Goal: Information Seeking & Learning: Compare options

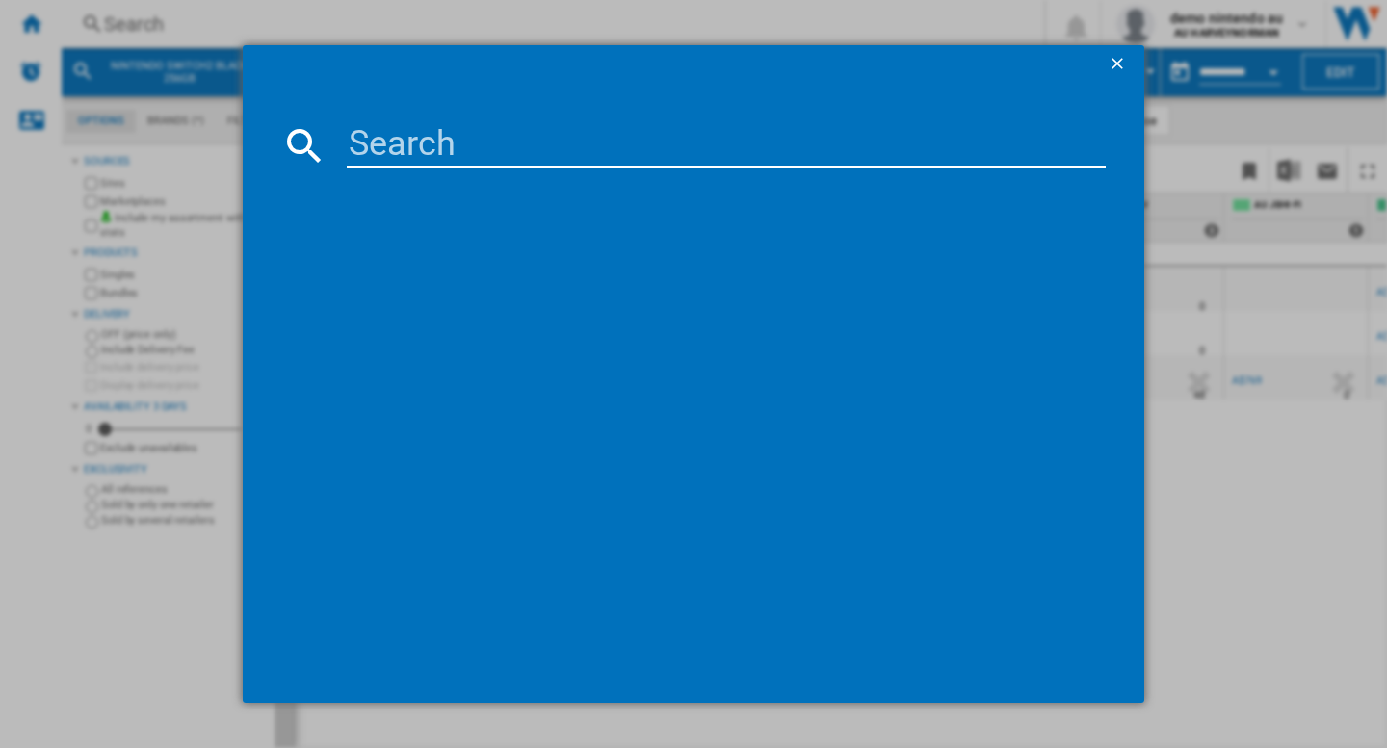
scroll to position [0, 703]
click at [423, 150] on input at bounding box center [726, 145] width 759 height 46
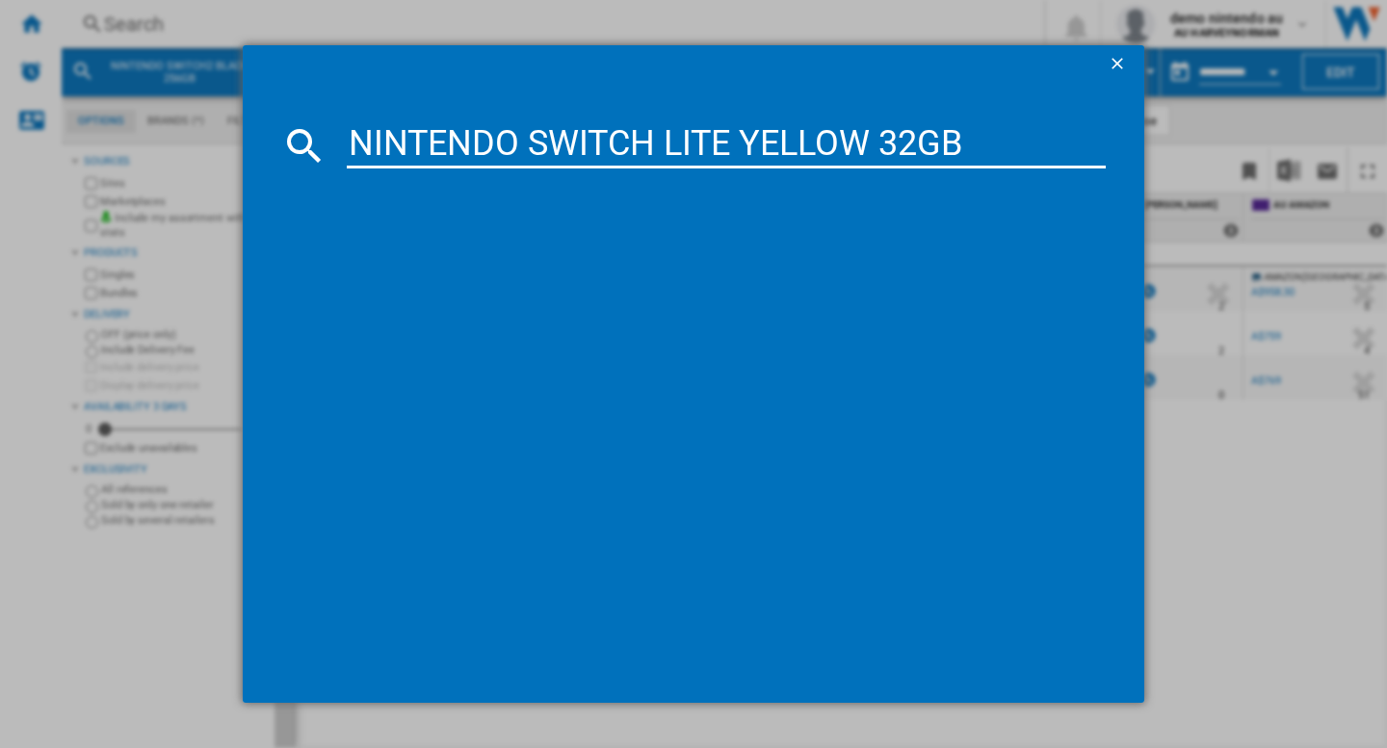
type input "NINTENDO SWITCH LITE YELLOW 32GB"
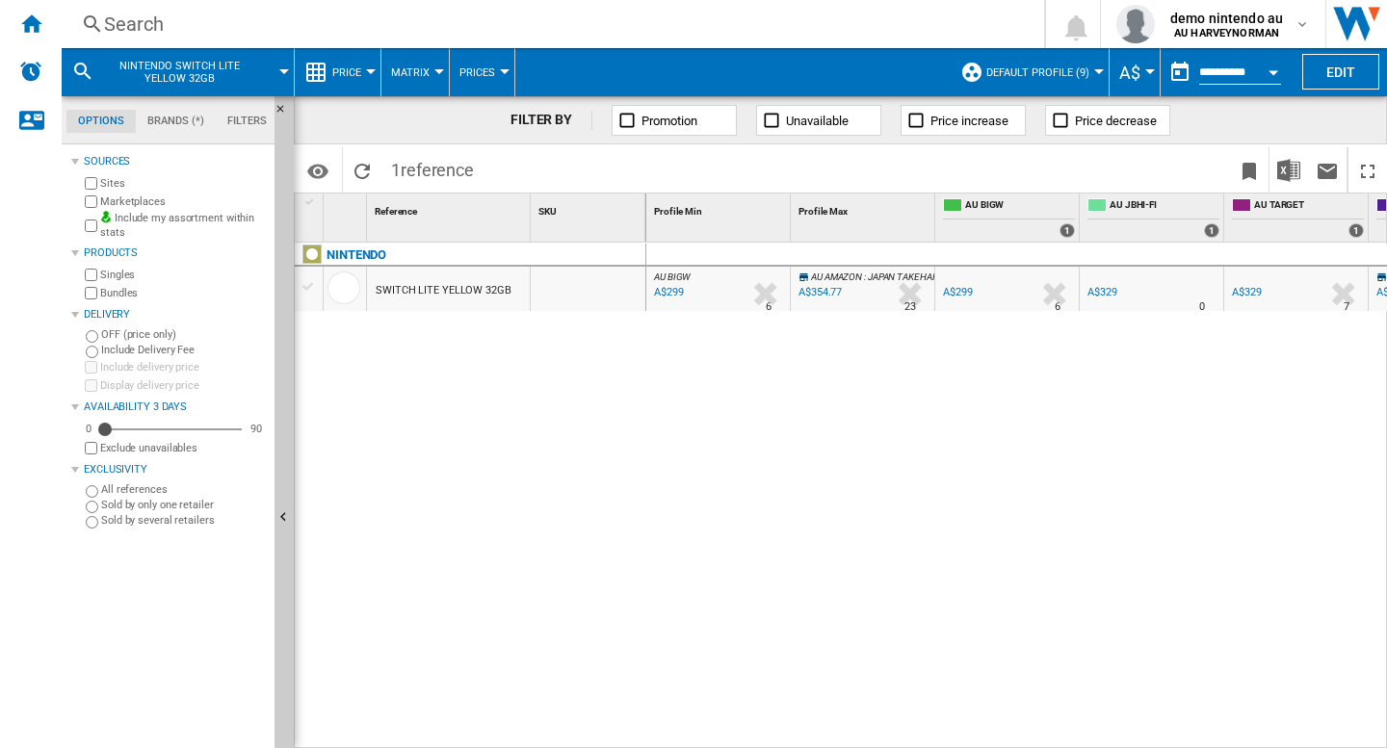
click at [818, 432] on div "AU BIGW : AU BIGW -1.0 % A$299 % N/A 6 AU BIGW : AU BIGW AU AMAZON : JAPAN TAKE…" at bounding box center [1017, 496] width 742 height 507
click at [826, 465] on div "AU BIGW : AU BIGW -1.0 % A$299 % N/A 6 AU BIGW : AU BIGW AU AMAZON : JAPAN TAKE…" at bounding box center [1017, 496] width 742 height 507
drag, startPoint x: 739, startPoint y: 569, endPoint x: 719, endPoint y: 571, distance: 20.3
click at [739, 569] on div "AU BIGW : AU BIGW -1.0 % A$299 % N/A 6 AU BIGW : AU BIGW AU AMAZON : JAPAN TAKE…" at bounding box center [1017, 496] width 742 height 507
click at [646, 477] on div "AU BIGW : AU BIGW -1.0 % A$299 % N/A 6 AU BIGW : AU BIGW AU AMAZON : JAPAN TAKE…" at bounding box center [1017, 496] width 742 height 507
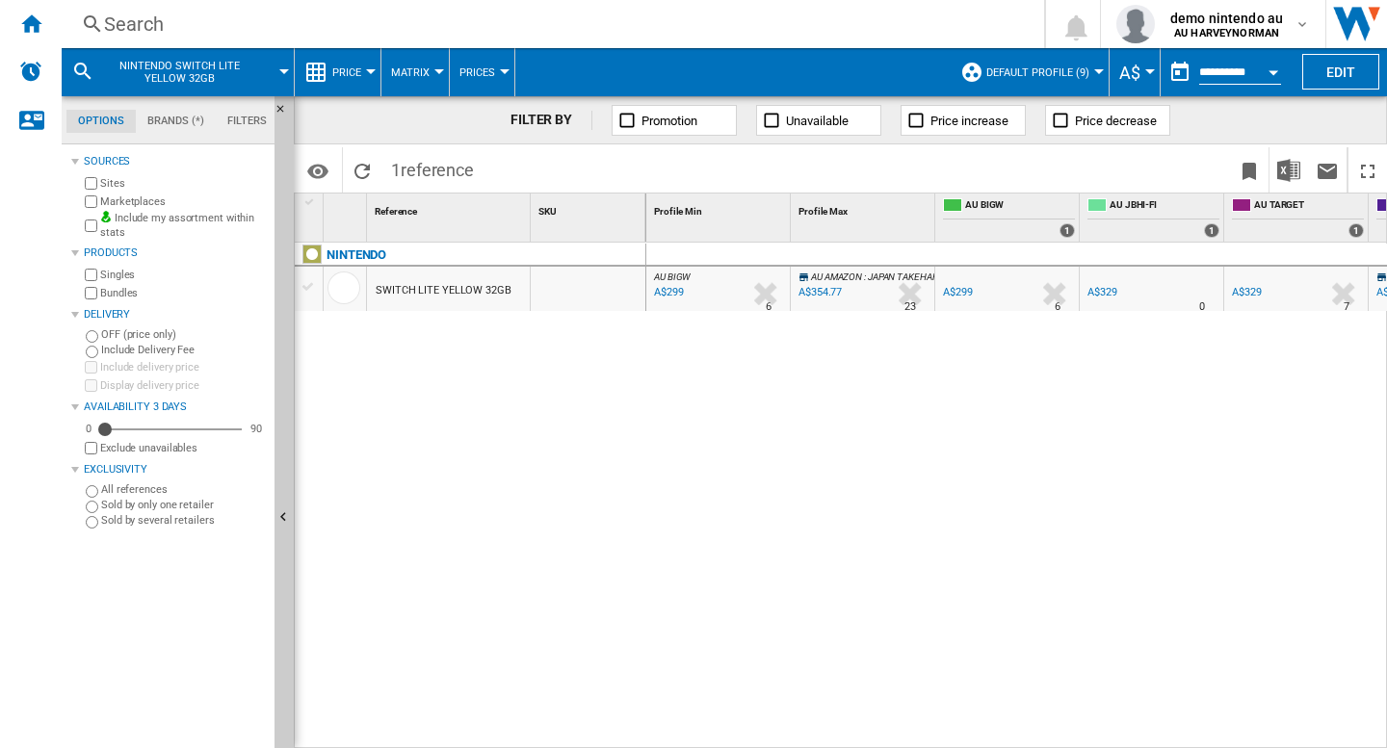
click at [561, 431] on div "NINTENDO SWITCH LITE YELLOW 32GB" at bounding box center [471, 491] width 352 height 496
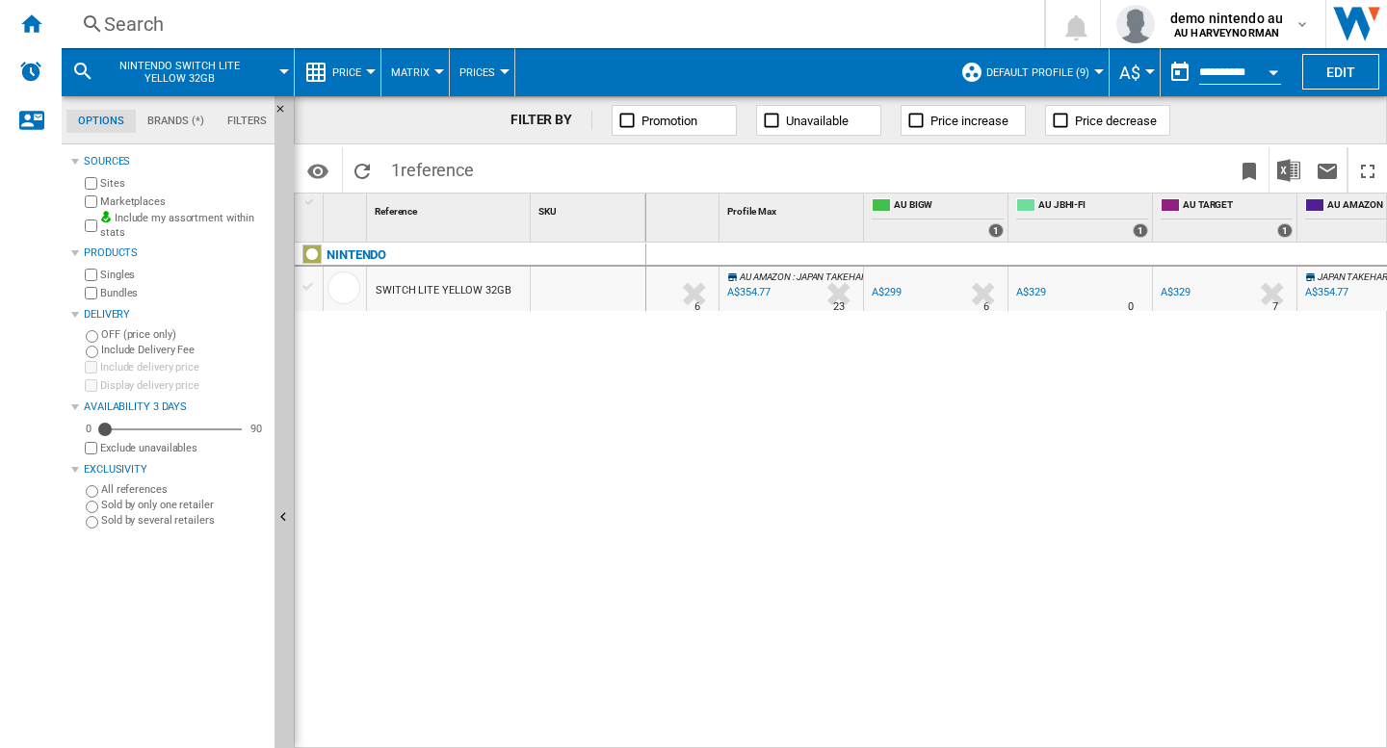
click at [1034, 299] on div "A$329" at bounding box center [1029, 292] width 33 height 19
click at [1177, 289] on div "A$329" at bounding box center [1176, 292] width 30 height 13
click at [896, 293] on div "A$299" at bounding box center [887, 292] width 30 height 13
click at [547, 529] on div "NINTENDO SWITCH LITE YELLOW 32GB" at bounding box center [471, 491] width 352 height 496
click at [1272, 27] on b "AU HARVEYNORMAN" at bounding box center [1226, 33] width 105 height 13
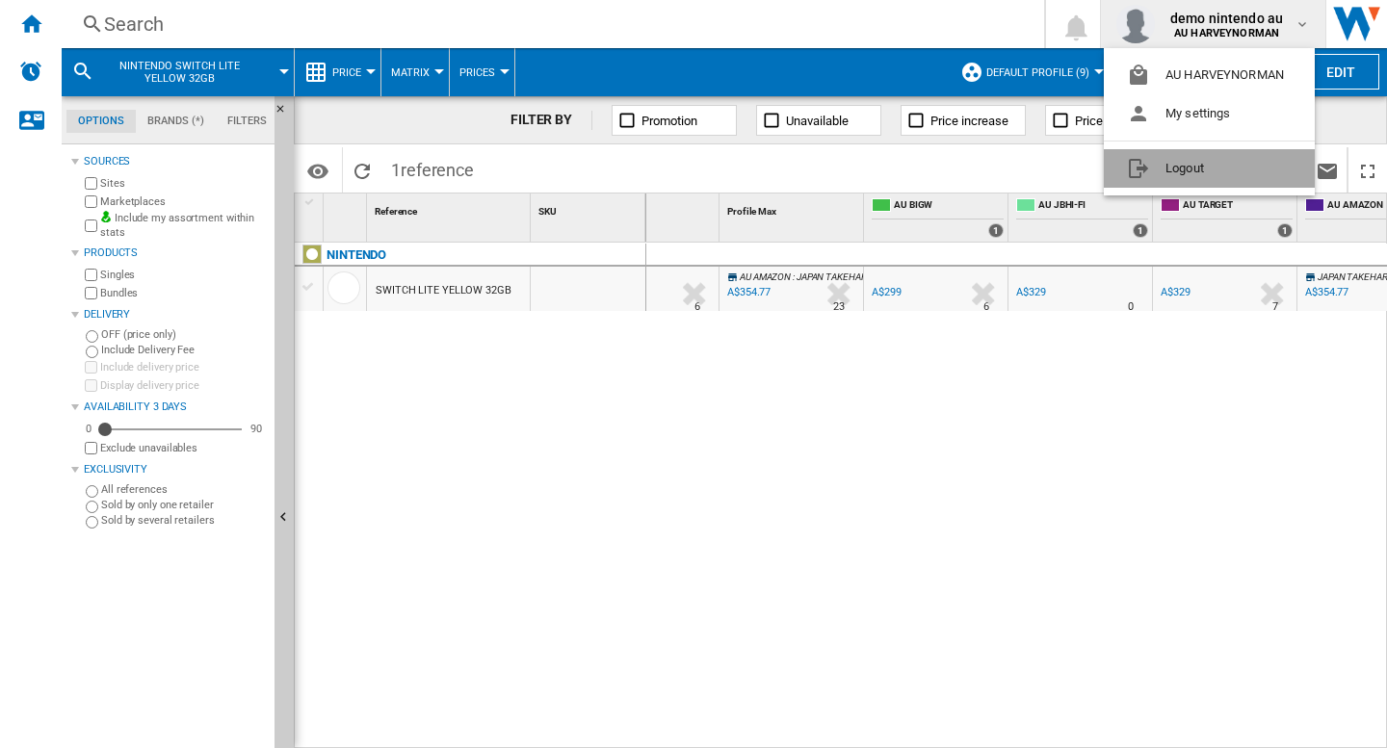
click at [1164, 173] on button "Logout" at bounding box center [1209, 168] width 211 height 39
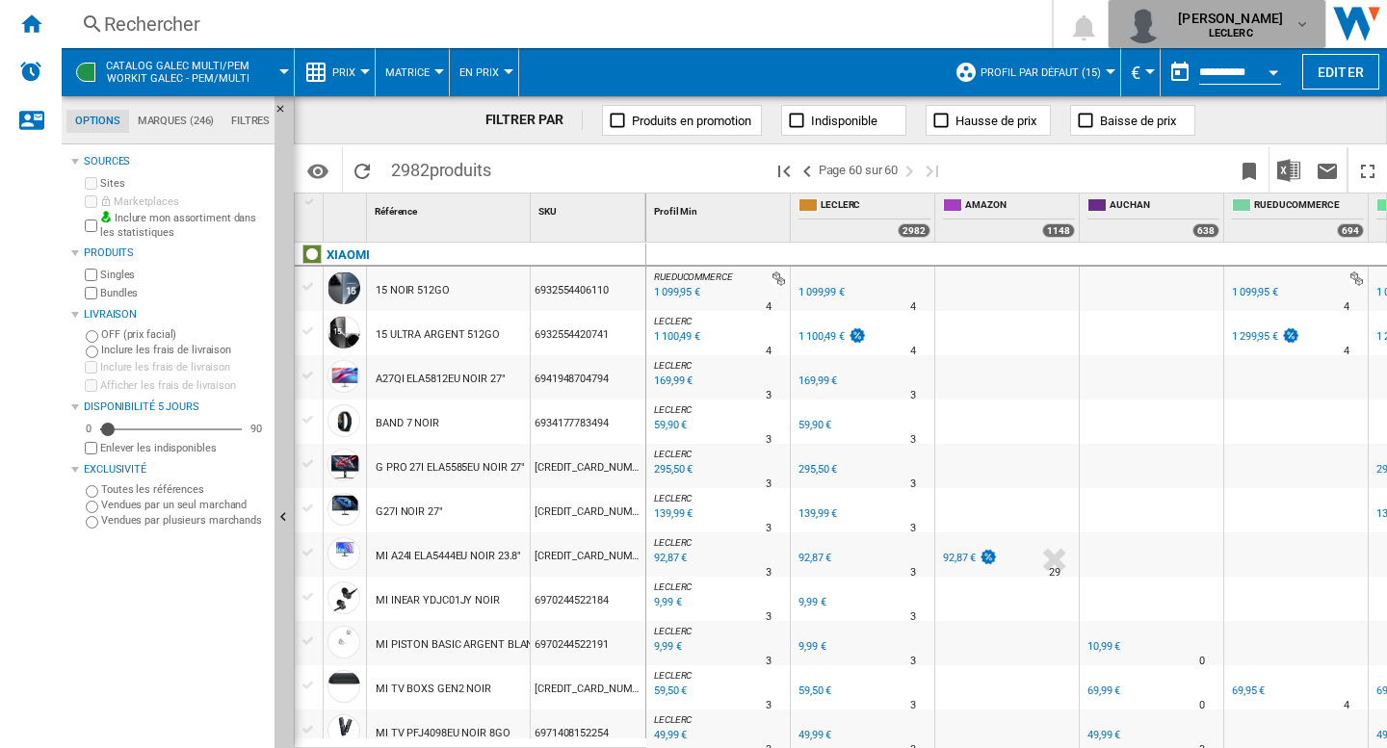
click at [1241, 22] on span "[PERSON_NAME]" at bounding box center [1230, 18] width 105 height 19
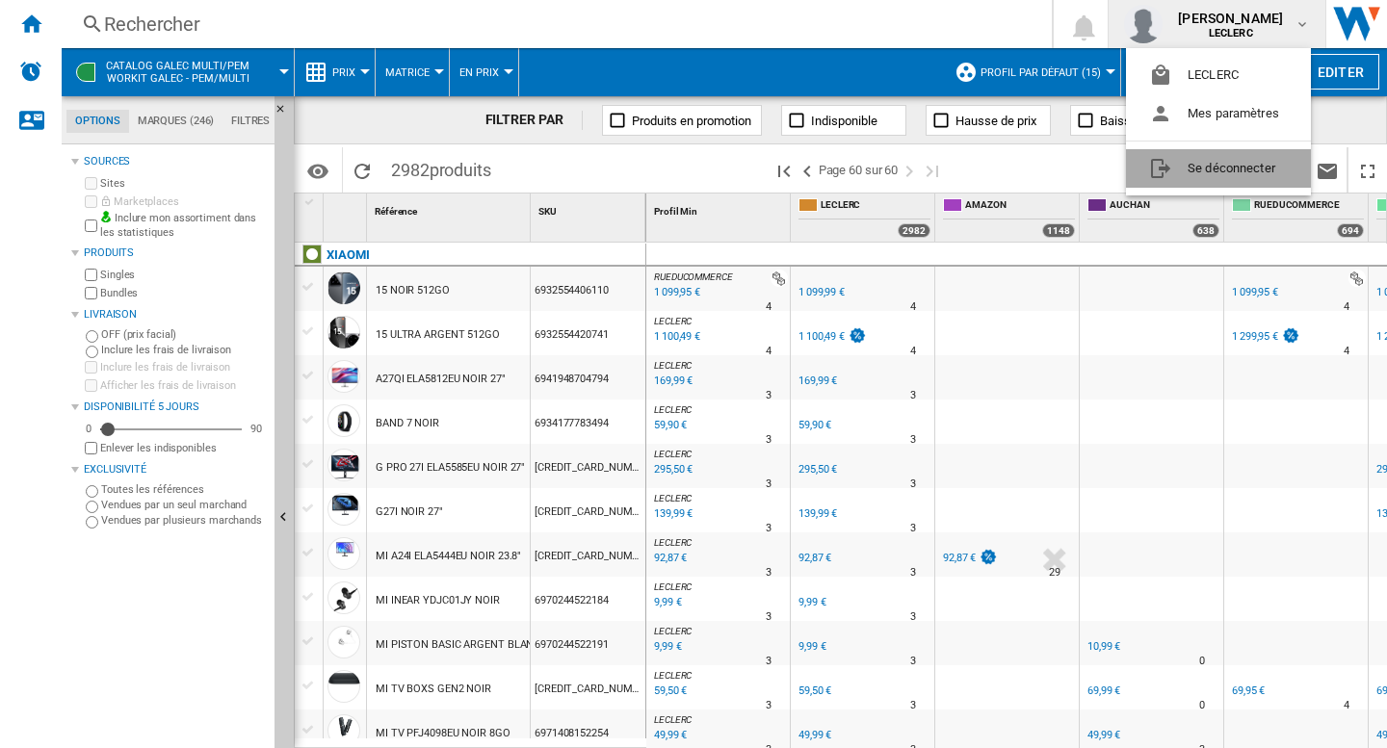
click at [1205, 178] on button "Se déconnecter" at bounding box center [1218, 168] width 185 height 39
